Goal: Find specific page/section: Find specific page/section

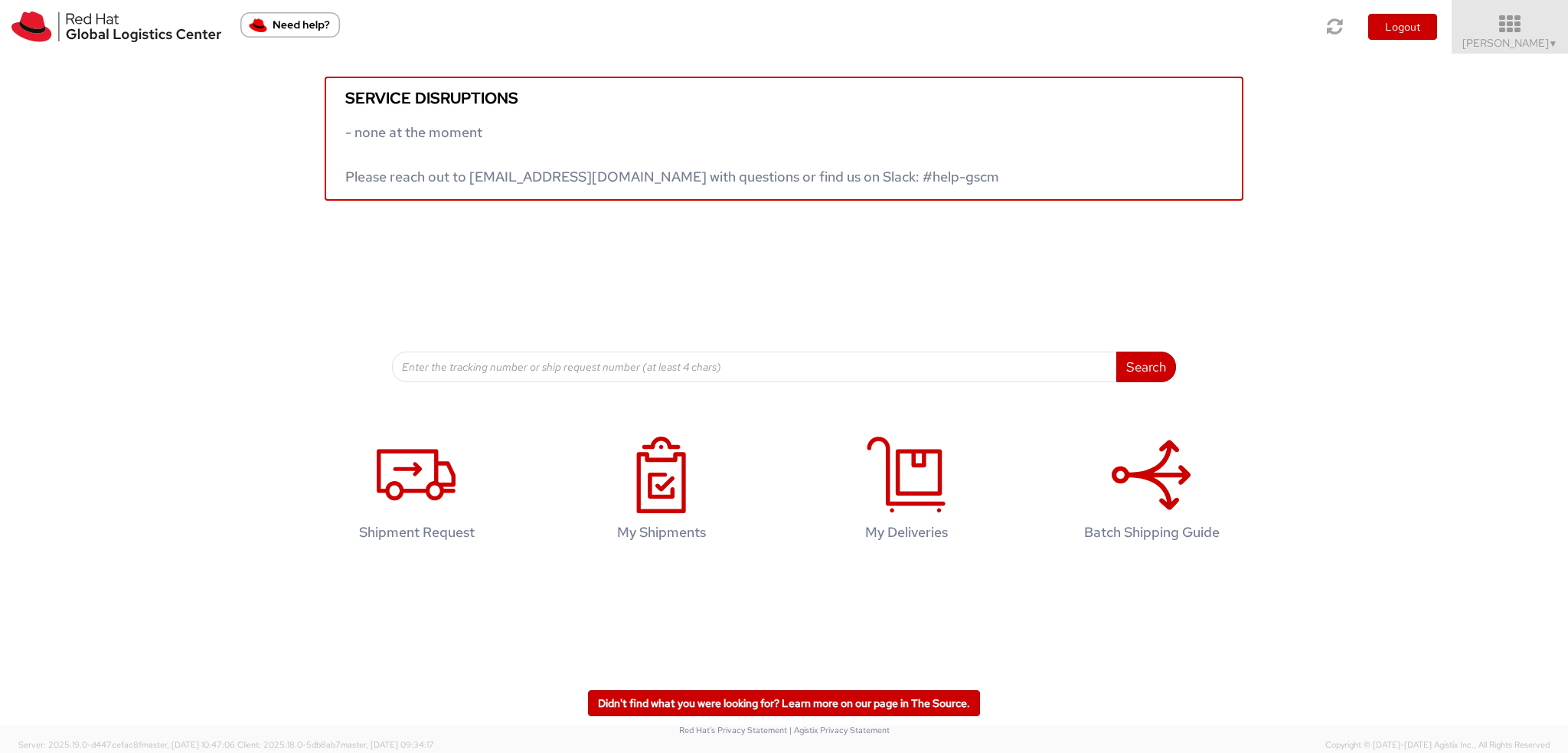
click at [1513, 24] on icon at bounding box center [1510, 25] width 134 height 22
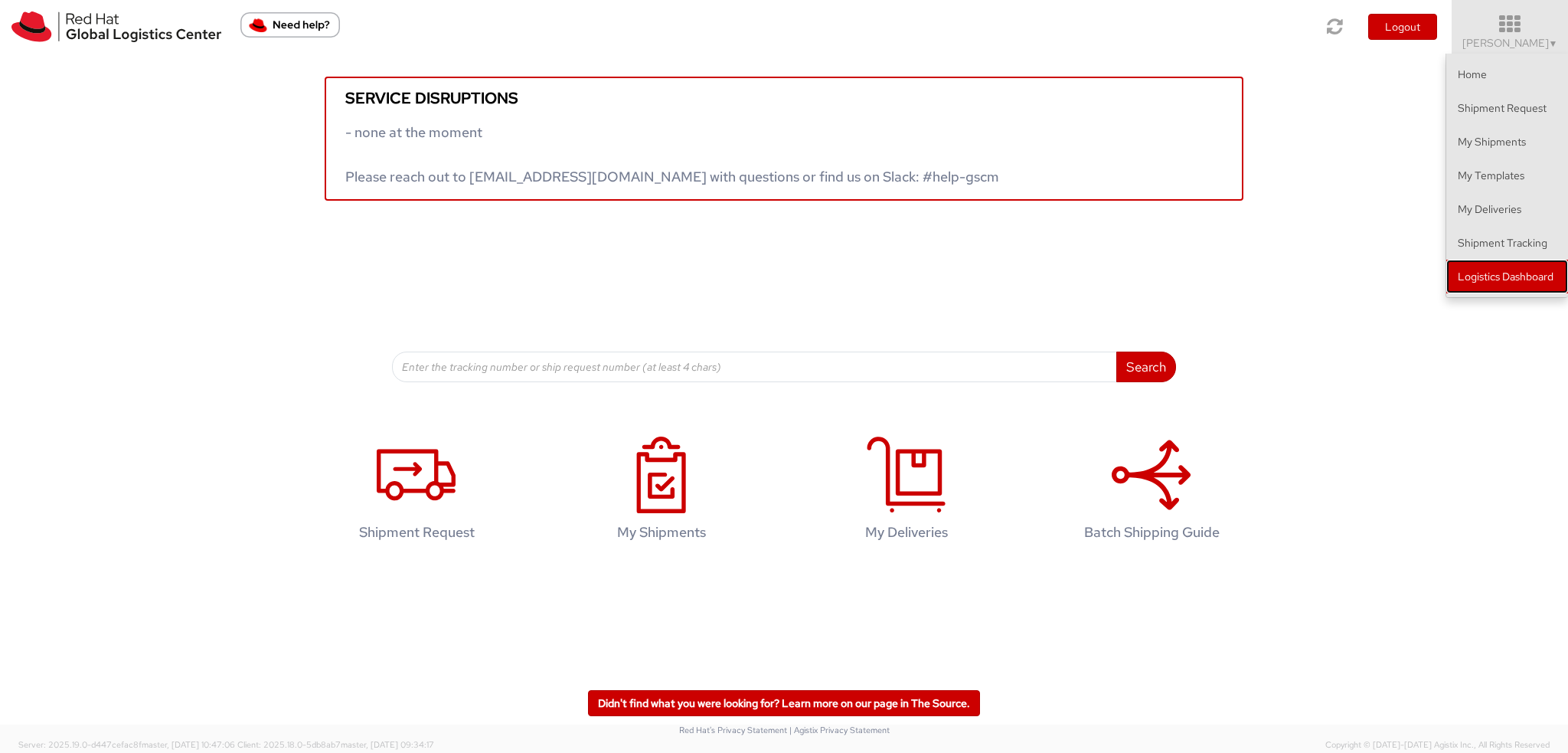
click at [1527, 278] on link "Logistics Dashboard" at bounding box center [1507, 277] width 122 height 34
